Goal: Information Seeking & Learning: Check status

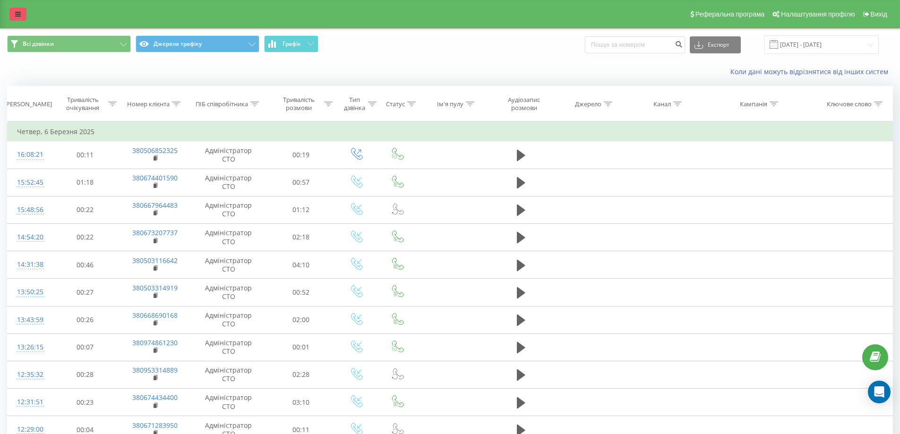
click at [17, 15] on icon at bounding box center [18, 14] width 6 height 7
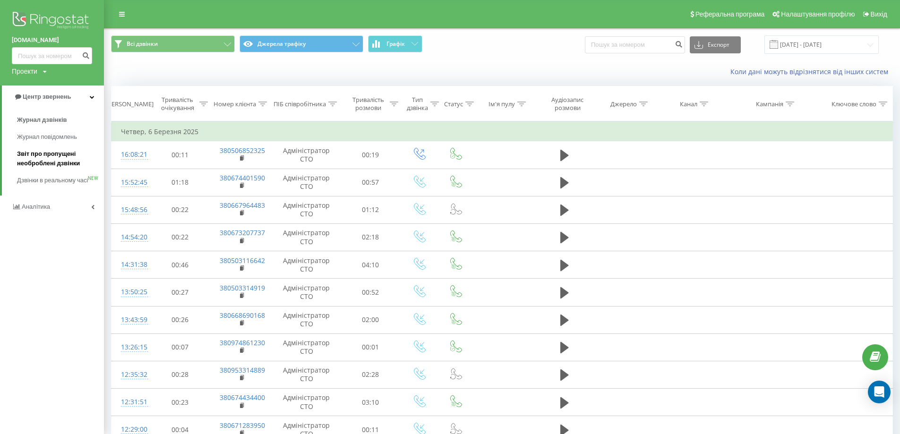
click at [67, 158] on span "Звіт про пропущені необроблені дзвінки" at bounding box center [58, 158] width 82 height 19
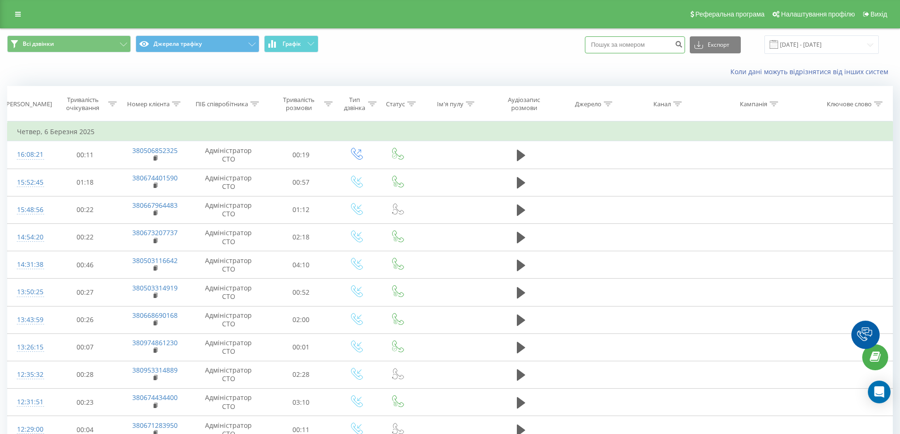
click at [649, 49] on input at bounding box center [635, 44] width 100 height 17
type input "0674113999"
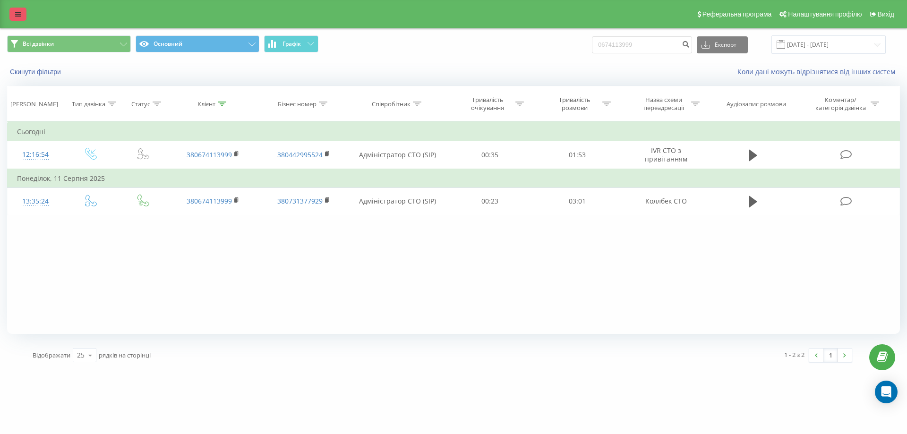
click at [15, 15] on icon at bounding box center [18, 14] width 6 height 7
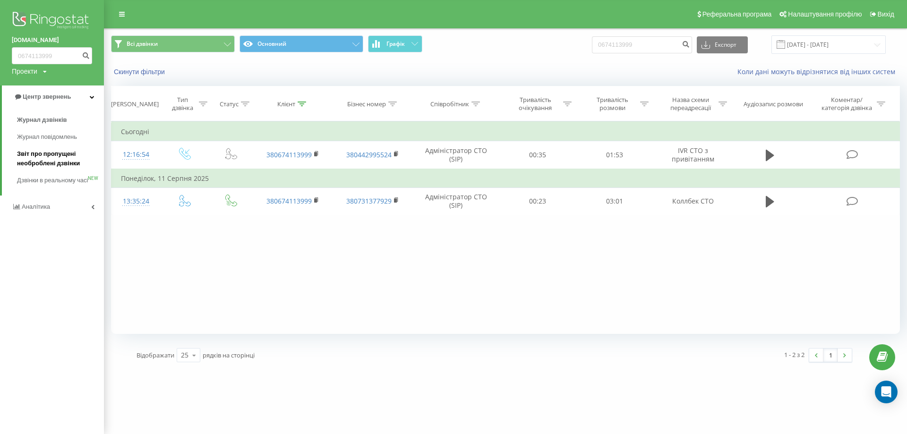
click at [79, 163] on span "Звіт про пропущені необроблені дзвінки" at bounding box center [58, 158] width 82 height 19
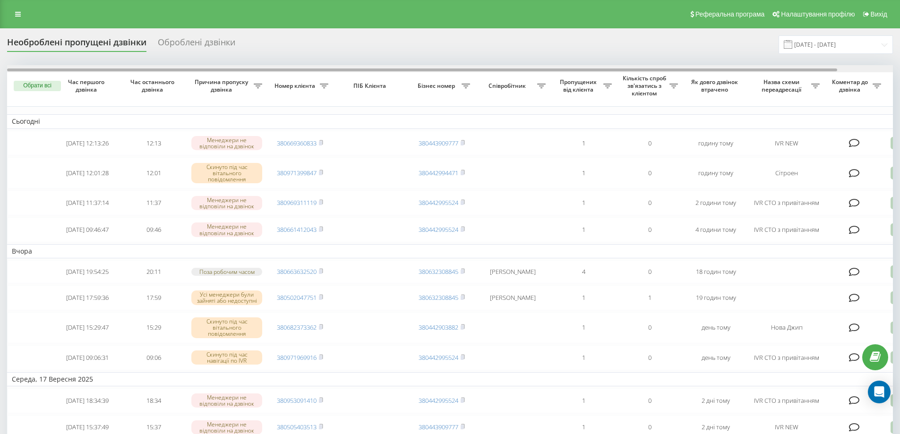
scroll to position [0, 59]
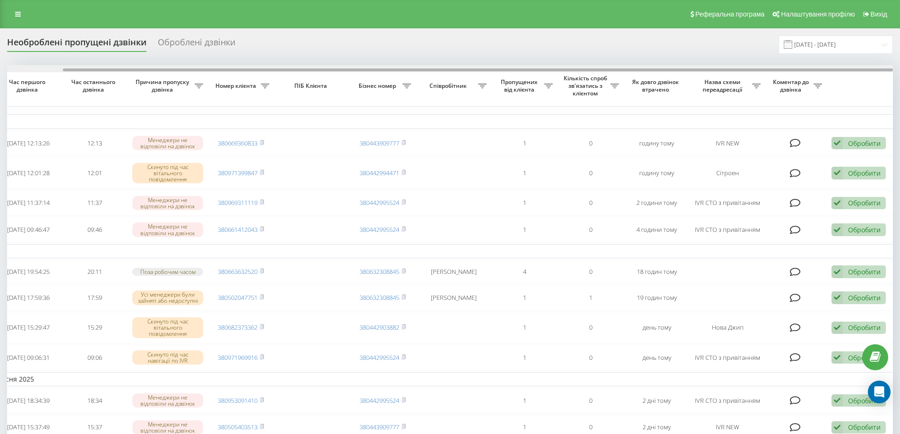
drag, startPoint x: 562, startPoint y: 68, endPoint x: 739, endPoint y: 68, distance: 176.6
click at [739, 68] on div at bounding box center [450, 68] width 886 height 7
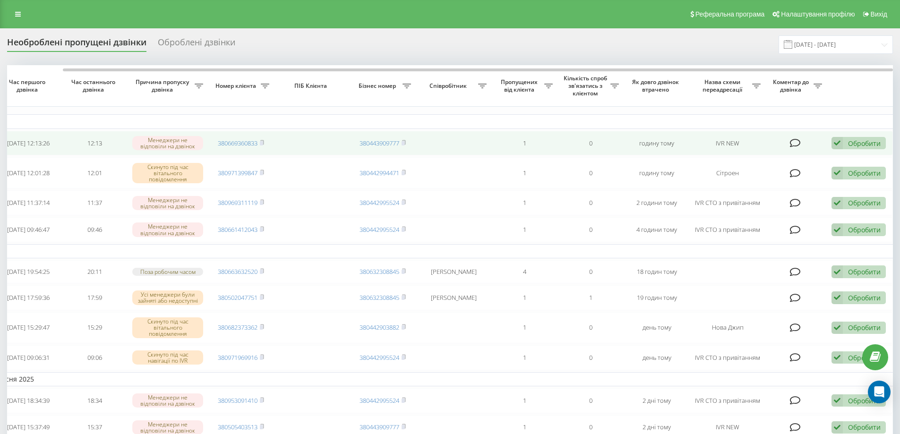
click at [844, 142] on div "Обробити Не вдалося зв'язатися Зв'язався з клієнтом за допомогою іншого каналу …" at bounding box center [858, 143] width 54 height 13
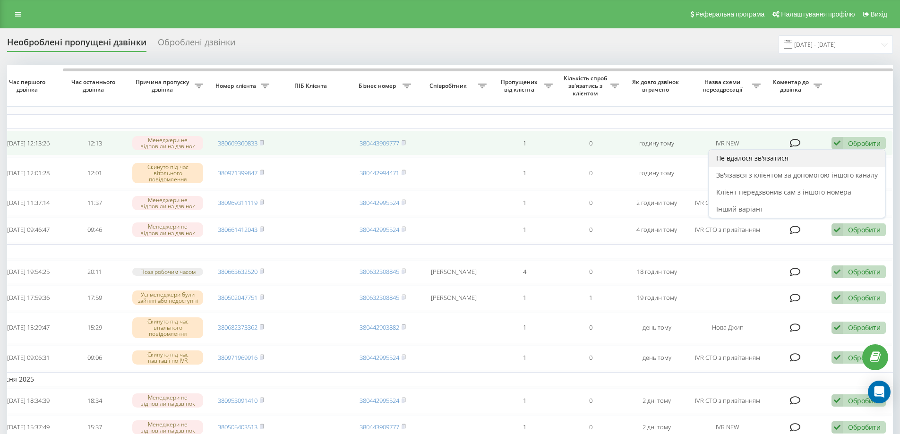
click at [776, 162] on span "Не вдалося зв'язатися" at bounding box center [752, 157] width 72 height 9
